Goal: Task Accomplishment & Management: Complete application form

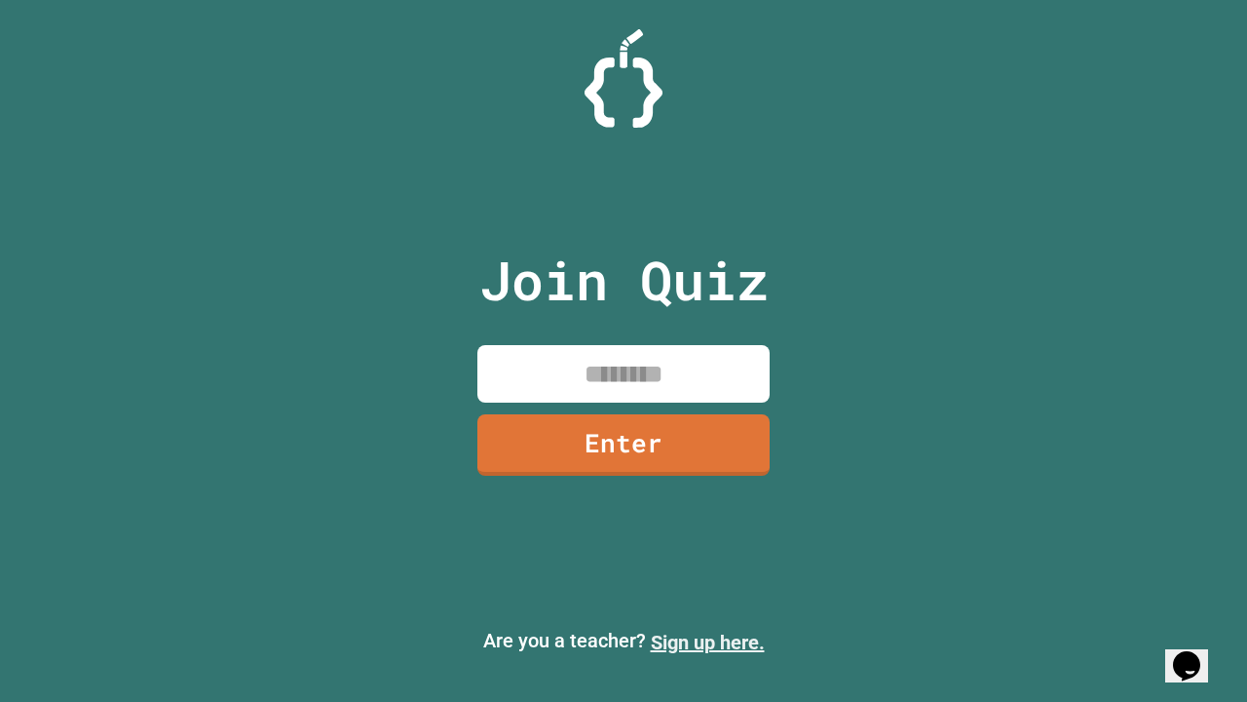
click at [708, 642] on link "Sign up here." at bounding box center [708, 642] width 114 height 23
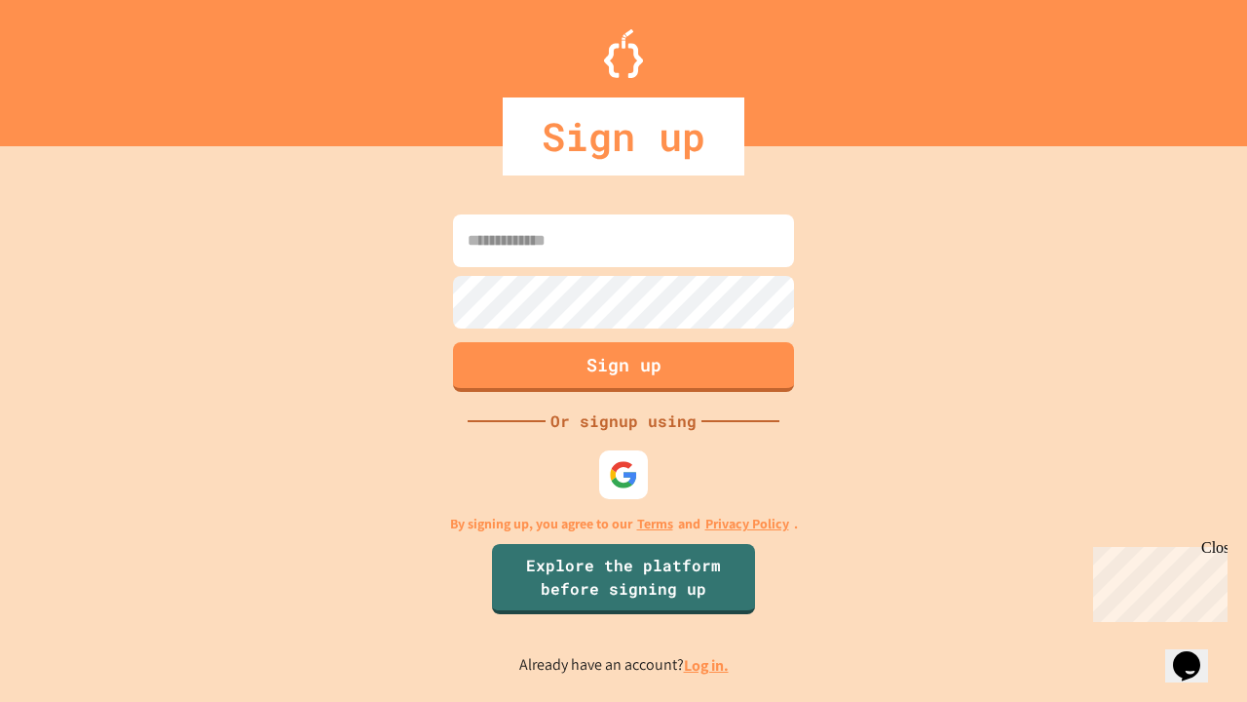
click at [708, 665] on link "Log in." at bounding box center [706, 665] width 45 height 20
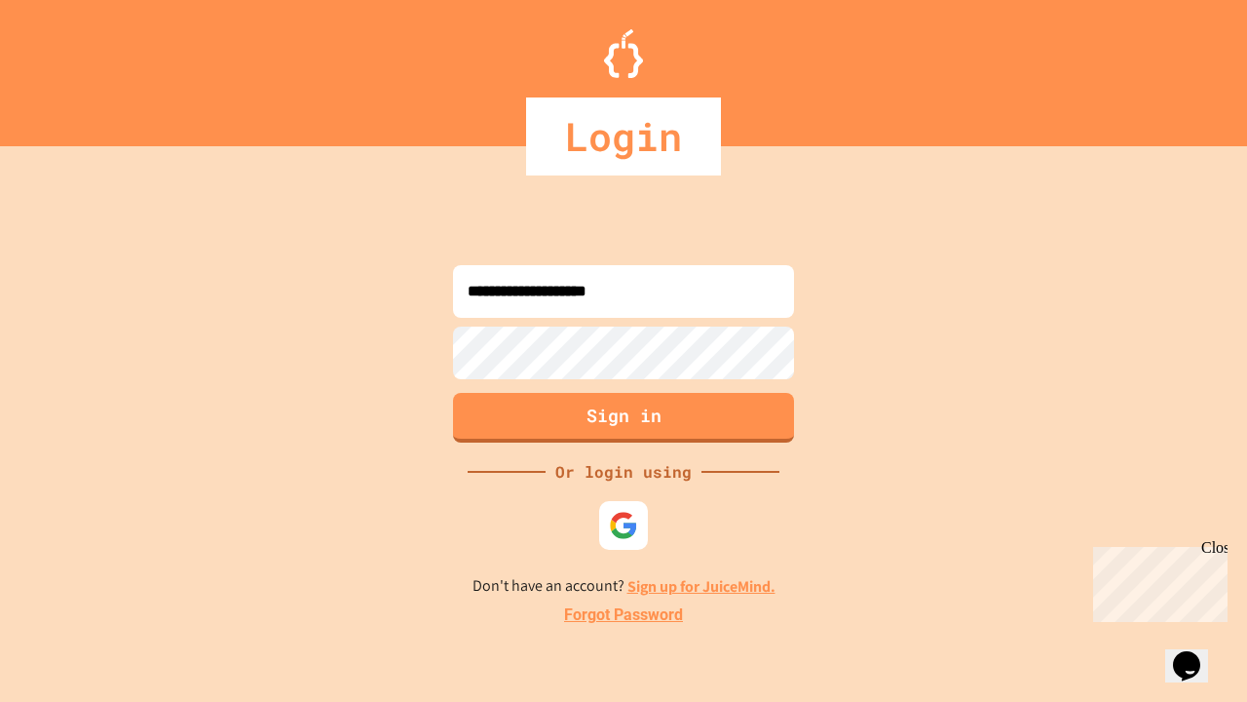
type input "**********"
